Goal: Task Accomplishment & Management: Use online tool/utility

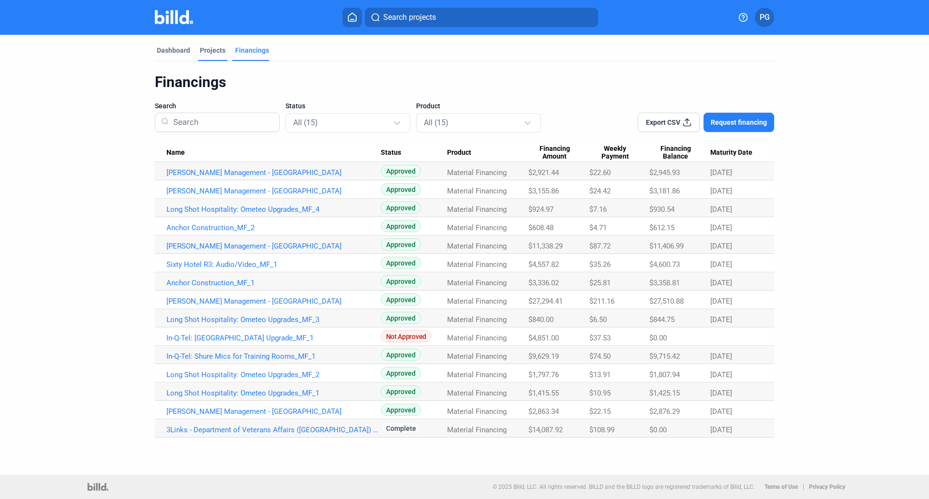
click at [216, 46] on div "Projects" at bounding box center [213, 50] width 26 height 10
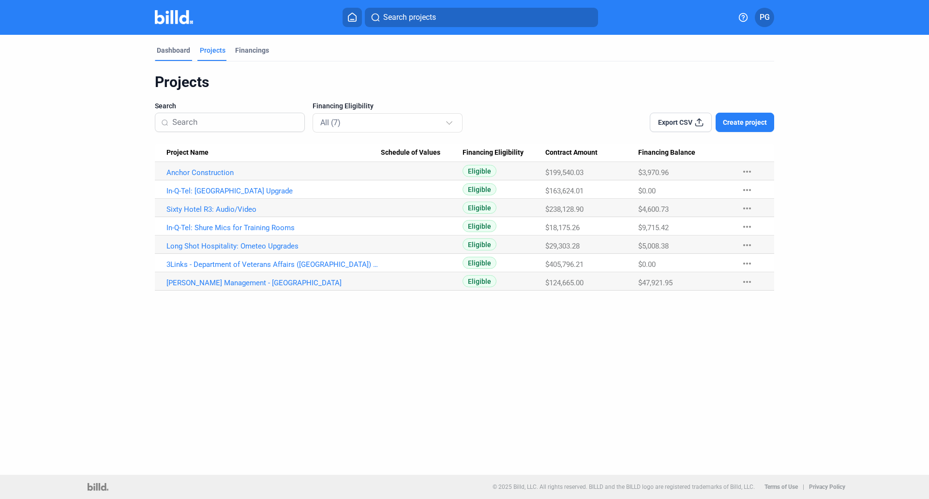
click at [171, 49] on div "Dashboard" at bounding box center [173, 50] width 33 height 10
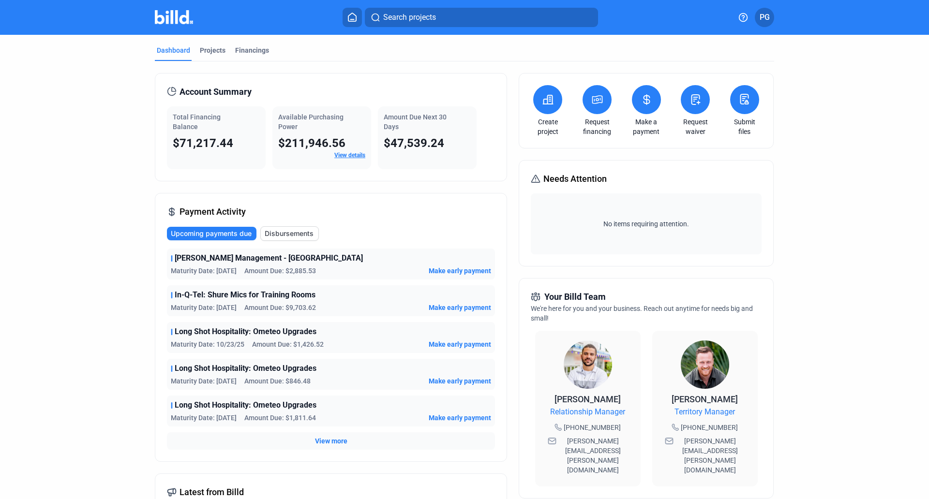
click at [640, 126] on link "Make a payment" at bounding box center [647, 126] width 34 height 19
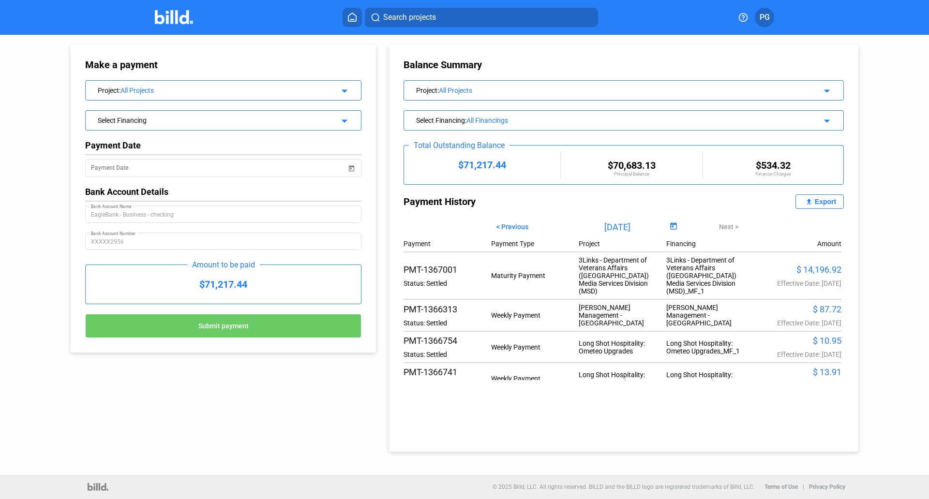
click at [170, 91] on div "All Projects" at bounding box center [221, 91] width 203 height 8
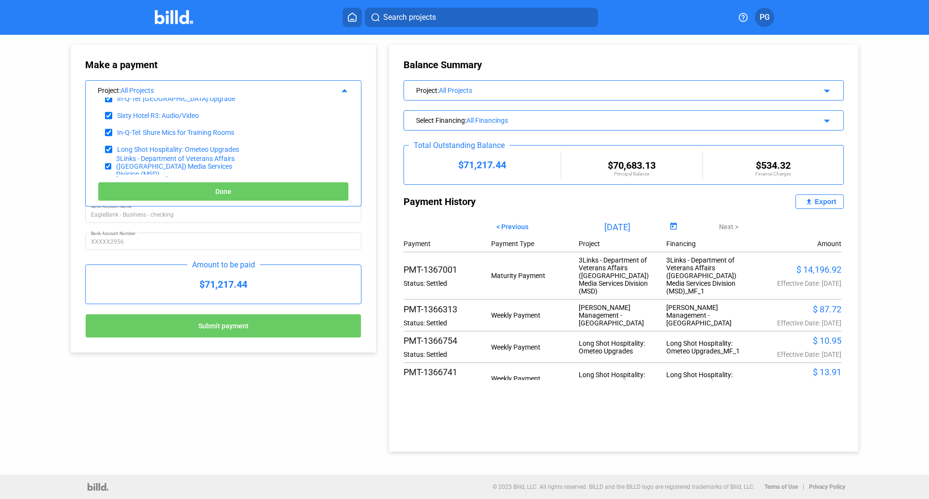
scroll to position [75, 0]
click at [207, 145] on div "3Links - Department of Veterans Affairs ([GEOGRAPHIC_DATA]) Media Services Divi…" at bounding box center [186, 149] width 141 height 23
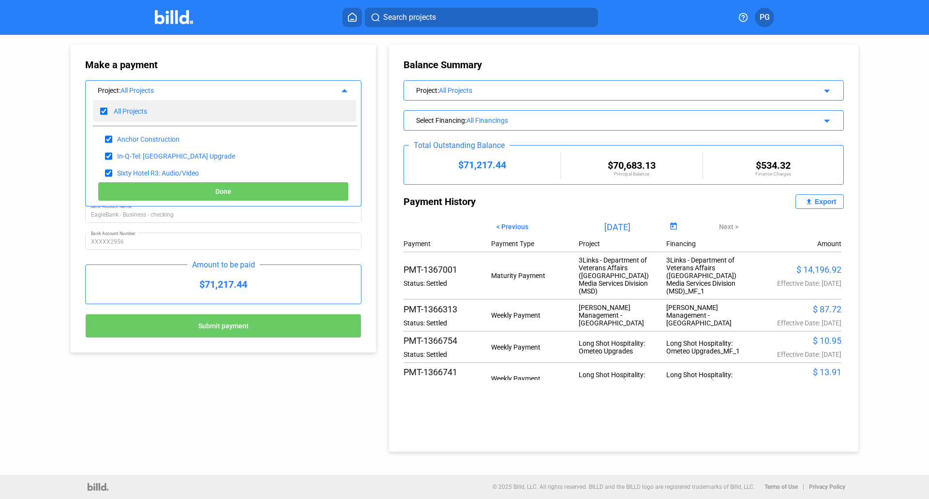
click at [104, 110] on input "checkbox" at bounding box center [103, 111] width 7 height 15
checkbox input "false"
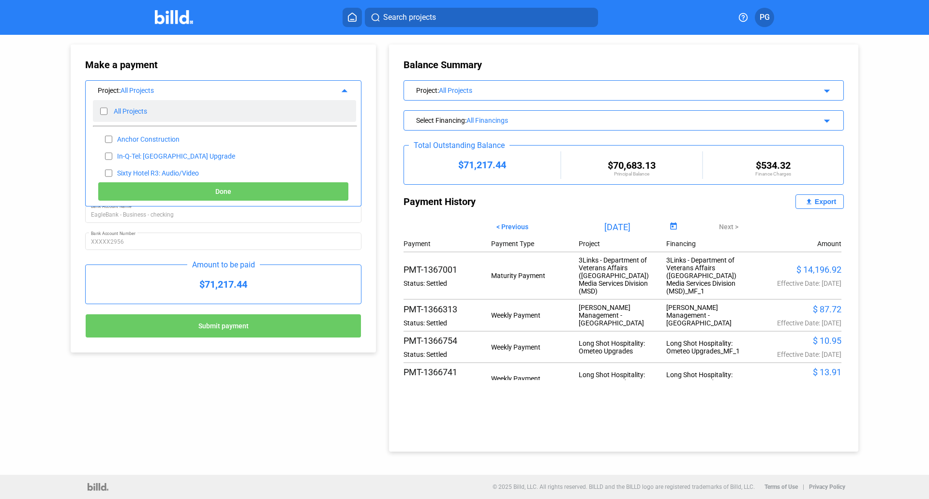
checkbox input "false"
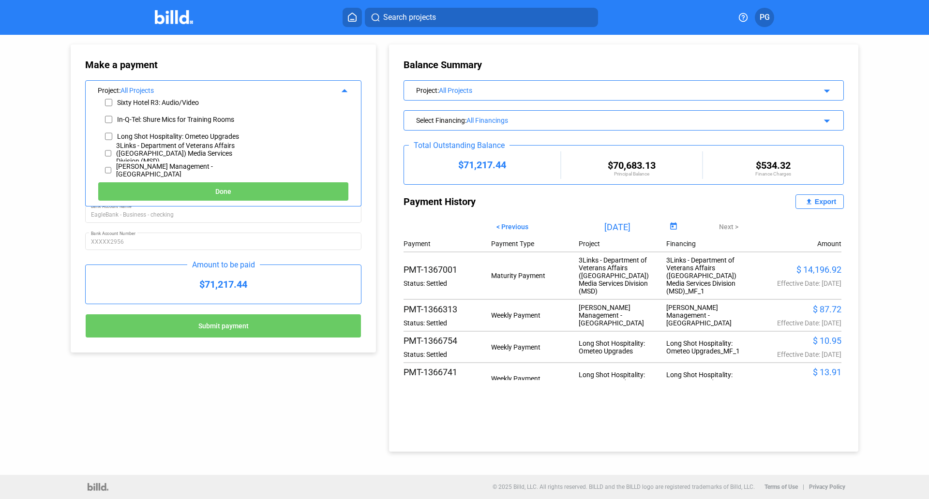
scroll to position [75, 0]
click at [107, 149] on input "checkbox" at bounding box center [108, 149] width 6 height 15
checkbox input "true"
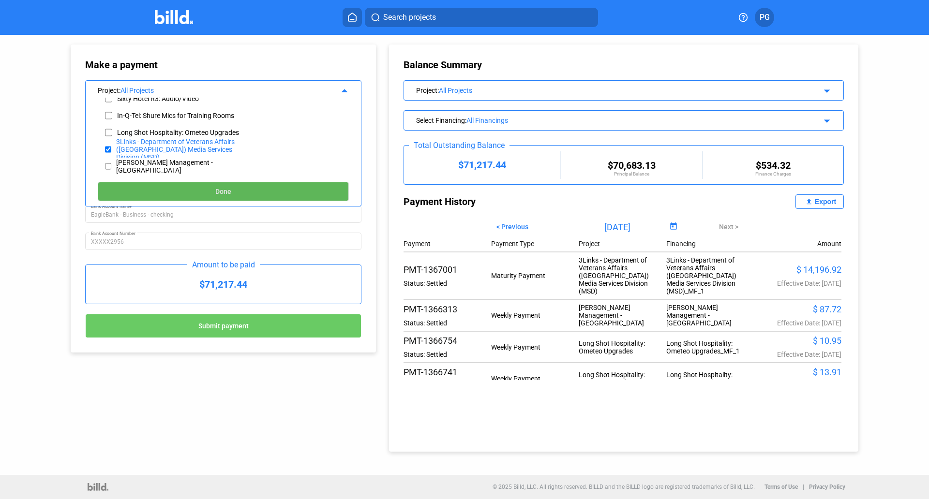
click at [226, 191] on span "Done" at bounding box center [223, 192] width 16 height 8
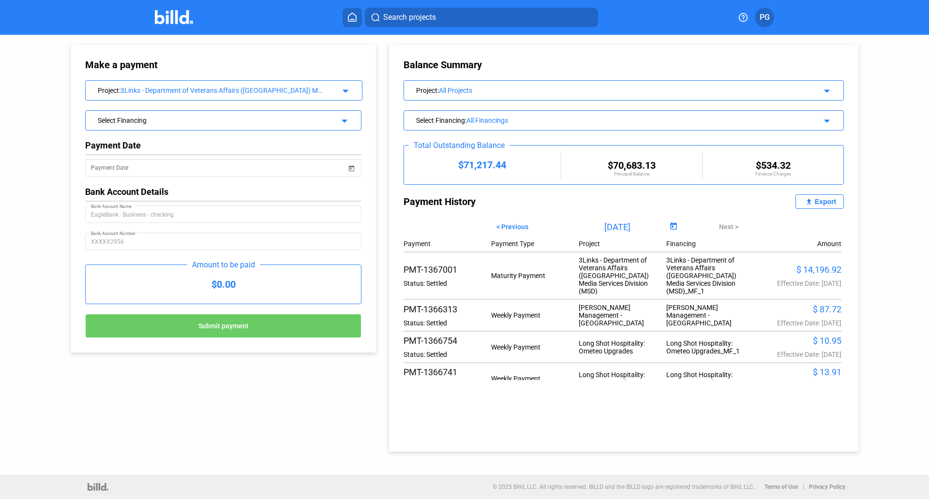
click at [244, 119] on div "Select Financing" at bounding box center [211, 120] width 226 height 10
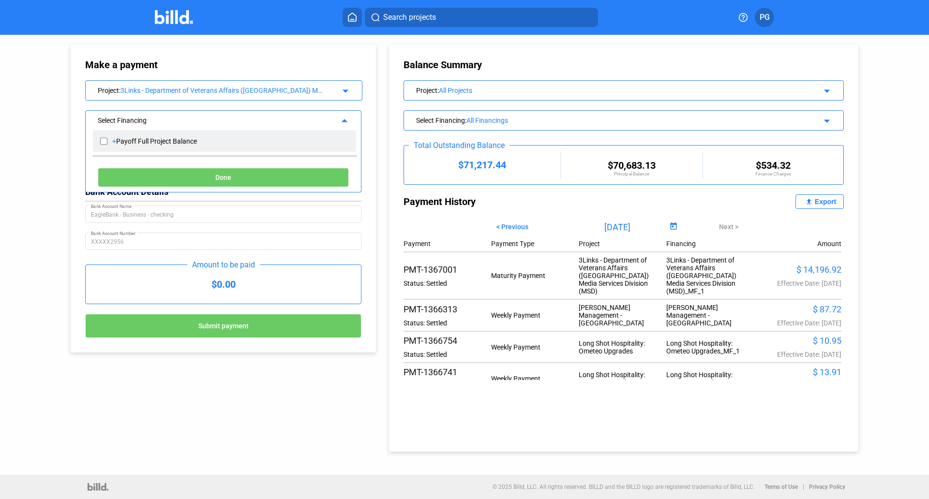
click at [104, 145] on input "checkbox" at bounding box center [103, 141] width 7 height 15
checkbox input "true"
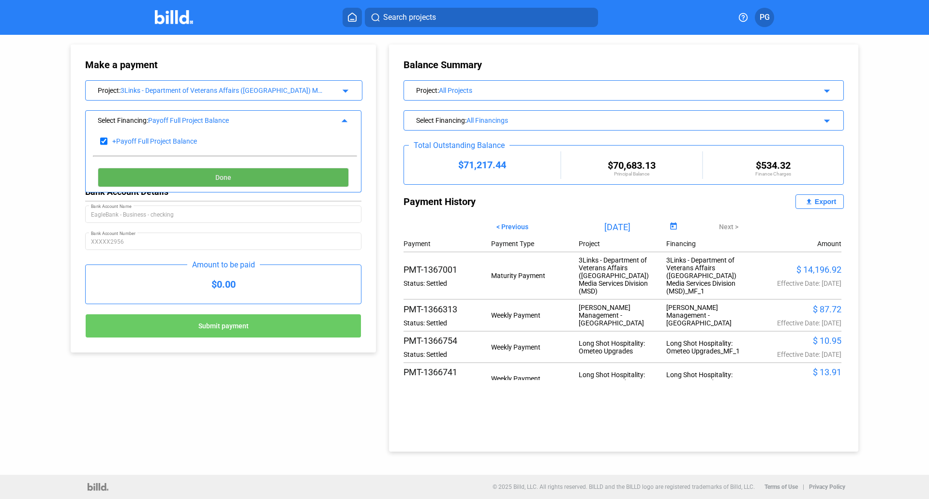
click at [221, 182] on button "Done" at bounding box center [223, 177] width 251 height 19
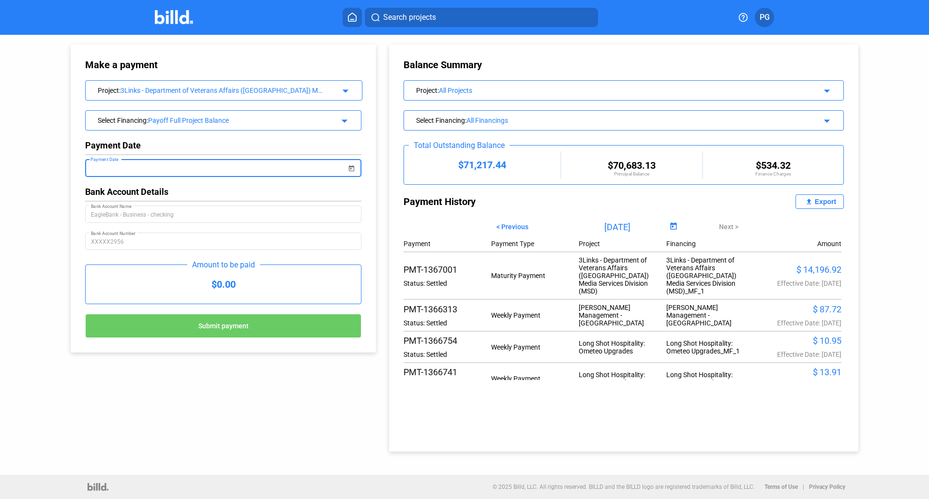
click at [237, 170] on input "Payment Date" at bounding box center [219, 169] width 256 height 12
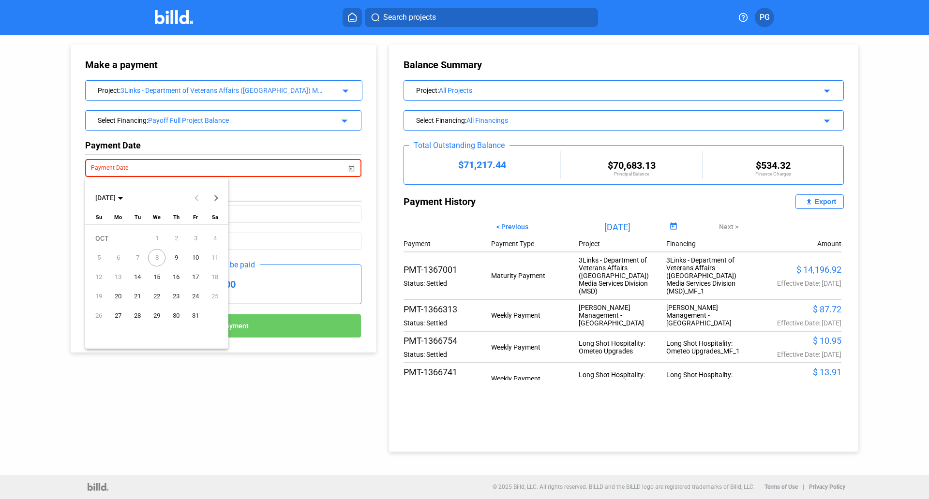
click at [178, 260] on span "9" at bounding box center [175, 257] width 17 height 17
type input "[DATE]"
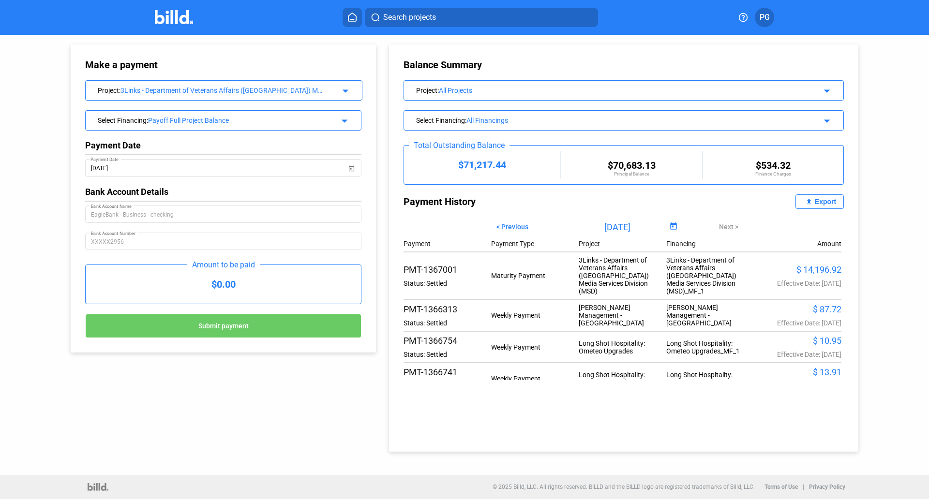
drag, startPoint x: 241, startPoint y: 286, endPoint x: 212, endPoint y: 284, distance: 28.6
click at [212, 284] on div "$0.00" at bounding box center [223, 284] width 275 height 39
click at [236, 289] on div "$0.00" at bounding box center [223, 284] width 275 height 39
click at [237, 287] on div "$0.00" at bounding box center [223, 284] width 275 height 39
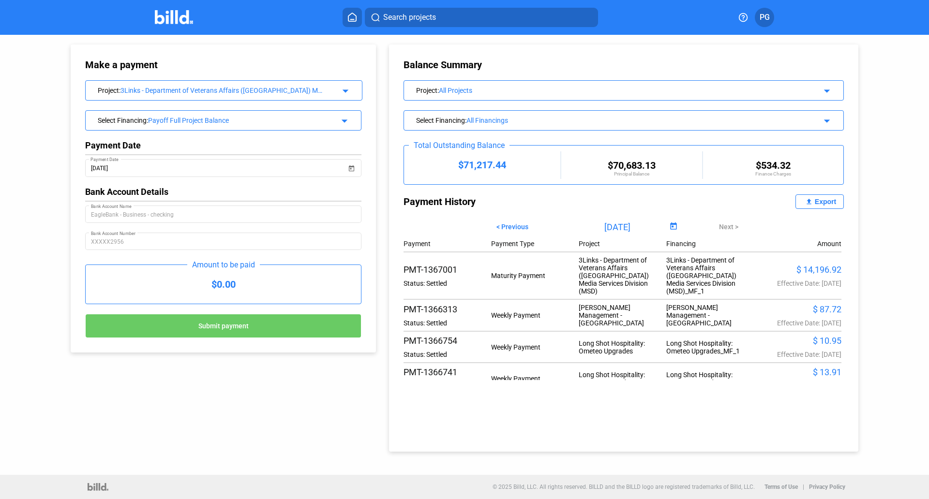
click at [237, 287] on div "$0.00" at bounding box center [223, 284] width 275 height 39
click at [234, 286] on div "$0.00" at bounding box center [223, 284] width 275 height 39
click at [234, 289] on div "$0.00" at bounding box center [223, 284] width 275 height 39
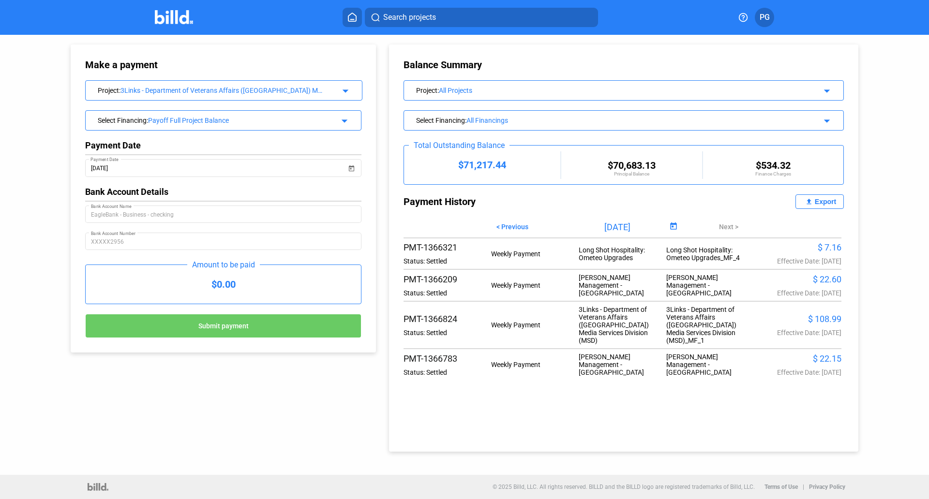
scroll to position [0, 0]
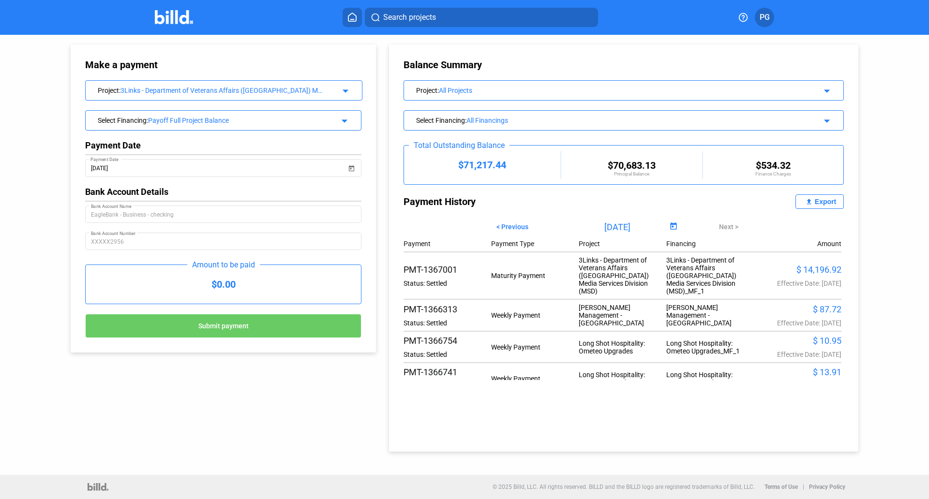
drag, startPoint x: 235, startPoint y: 280, endPoint x: 206, endPoint y: 284, distance: 29.7
click at [206, 284] on div "$0.00" at bounding box center [223, 284] width 275 height 39
click at [90, 408] on div "Make a payment Project : 3Links - Department of Veterans Affairs ([GEOGRAPHIC_D…" at bounding box center [464, 243] width 836 height 417
click at [170, 21] on img at bounding box center [174, 17] width 38 height 14
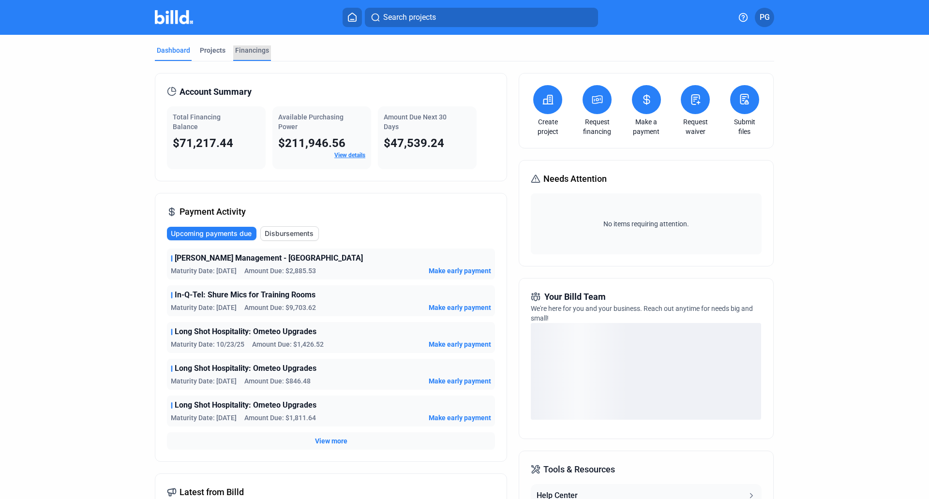
click at [250, 54] on div "Financings" at bounding box center [252, 50] width 34 height 10
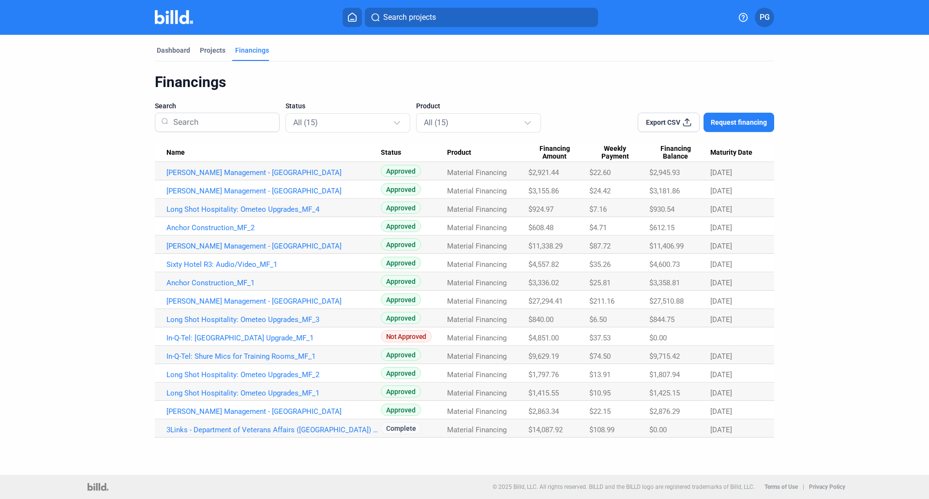
click at [76, 379] on dashboard "Dashboard Projects Financings Financings Search Status All (15) Product All (15…" at bounding box center [464, 236] width 836 height 403
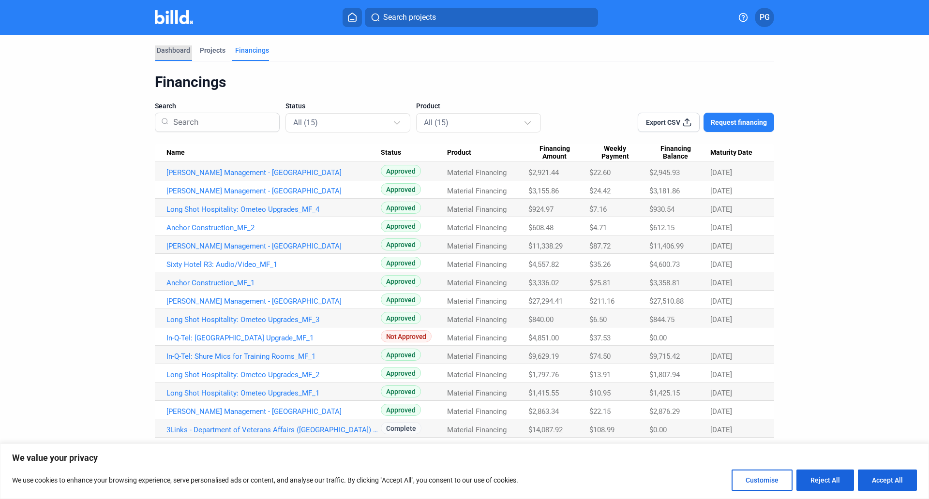
click at [175, 50] on div "Dashboard" at bounding box center [173, 50] width 33 height 10
